Goal: Information Seeking & Learning: Learn about a topic

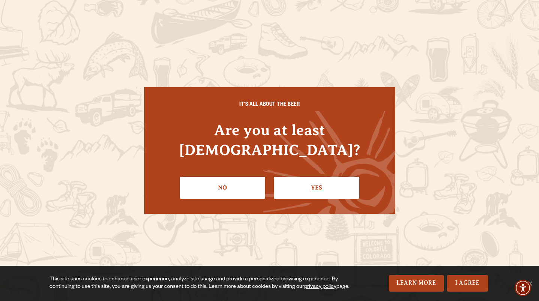
click at [295, 177] on link "Yes" at bounding box center [316, 188] width 85 height 22
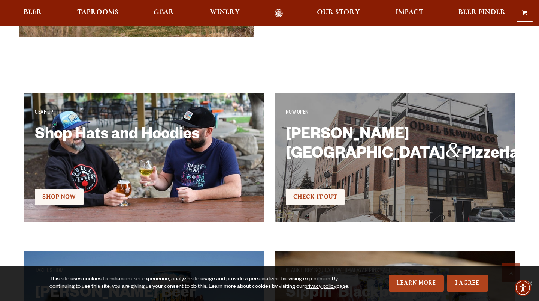
scroll to position [1381, 0]
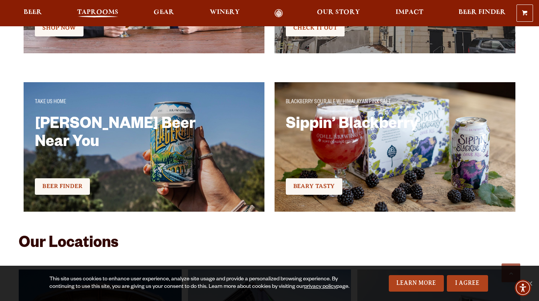
click at [98, 14] on span "Taprooms" at bounding box center [97, 12] width 41 height 6
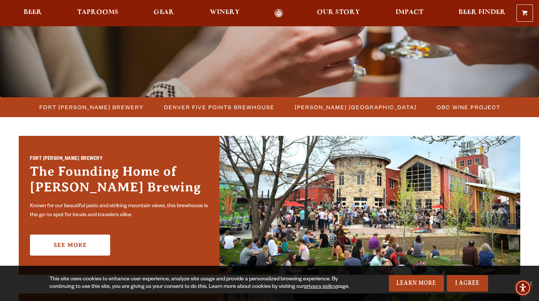
scroll to position [151, 0]
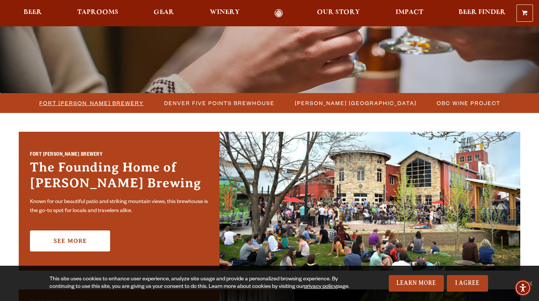
click at [97, 105] on span "Fort Collins Brewery" at bounding box center [91, 102] width 105 height 11
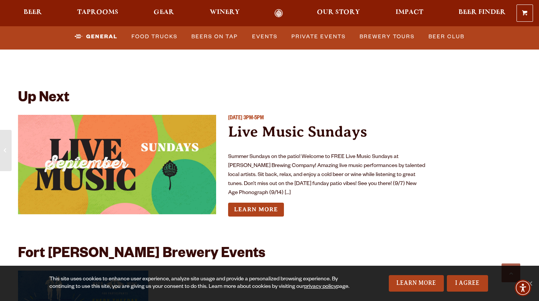
scroll to position [2714, 0]
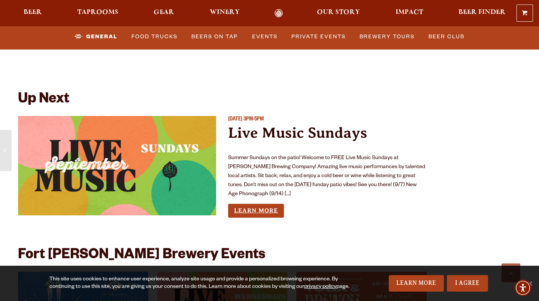
click at [256, 206] on link "Learn More" at bounding box center [256, 211] width 56 height 14
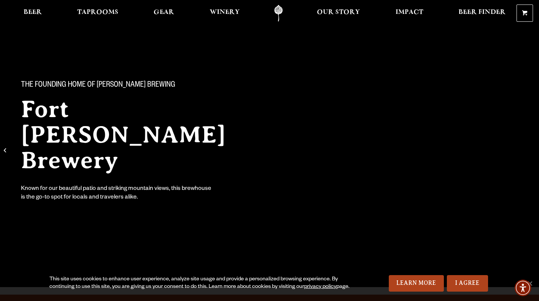
scroll to position [0, 0]
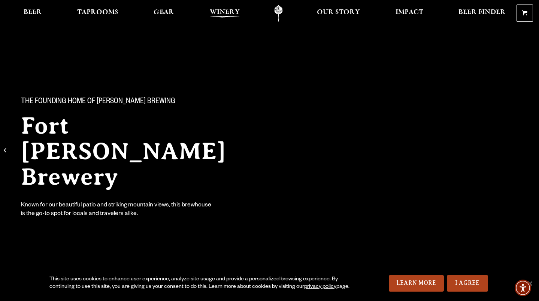
click at [222, 12] on span "Winery" at bounding box center [225, 12] width 30 height 6
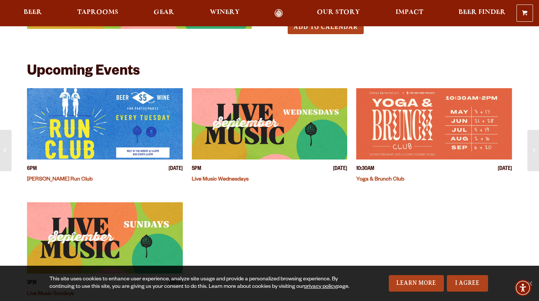
scroll to position [129, 0]
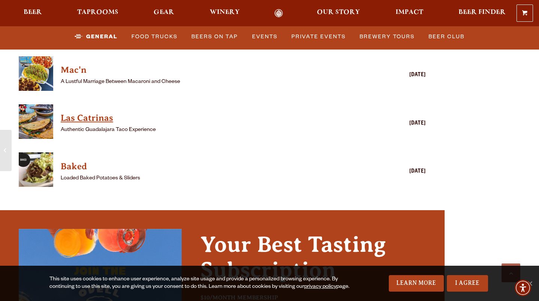
scroll to position [2100, 0]
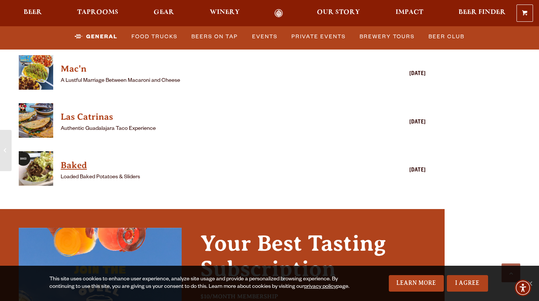
click at [79, 159] on h4 "Baked" at bounding box center [212, 165] width 302 height 12
click at [70, 159] on h4 "Baked" at bounding box center [212, 165] width 302 height 12
